Goal: Download file/media

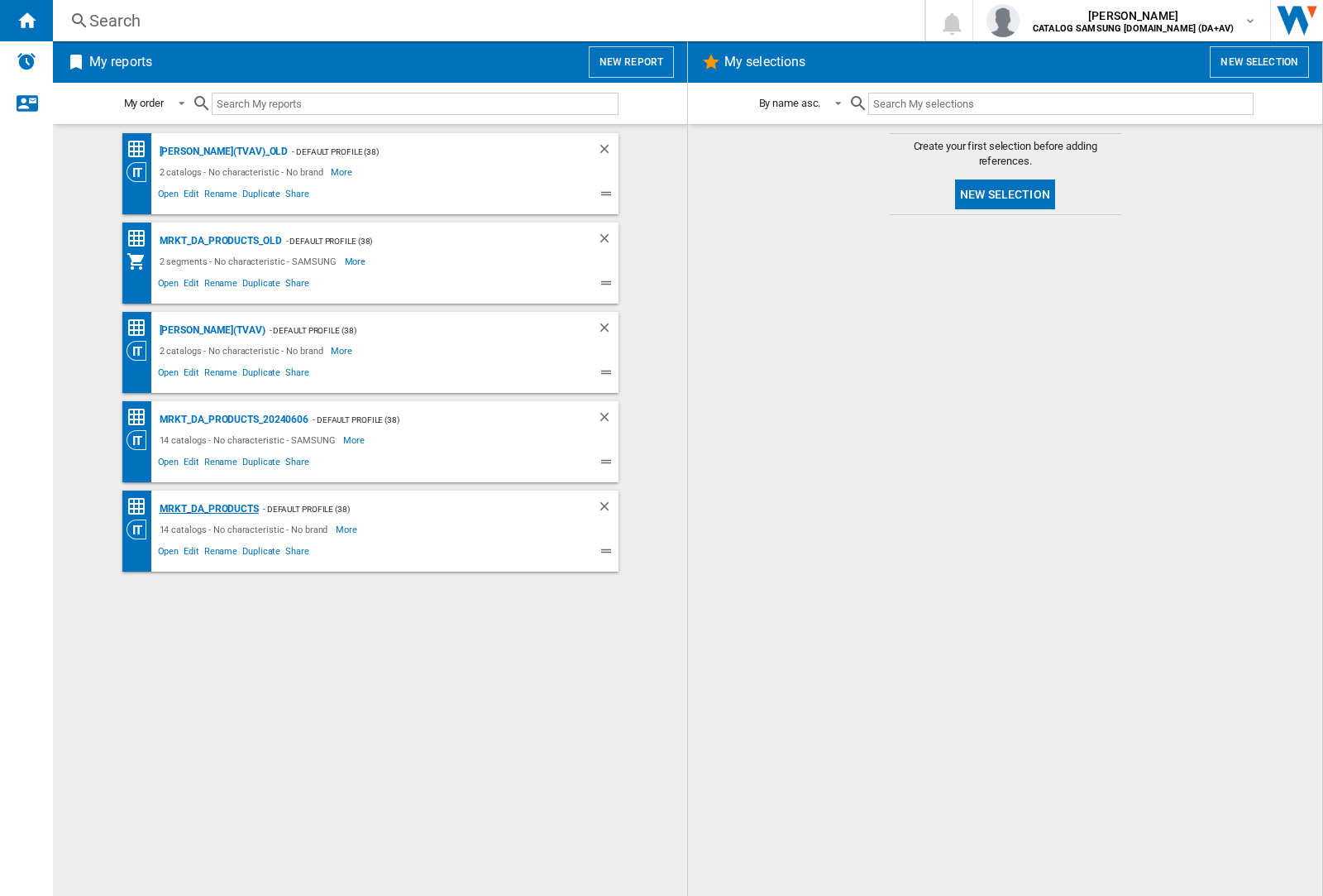
click at [209, 509] on div "MRKT_DA_PRODUCTS" at bounding box center [207, 509] width 103 height 21
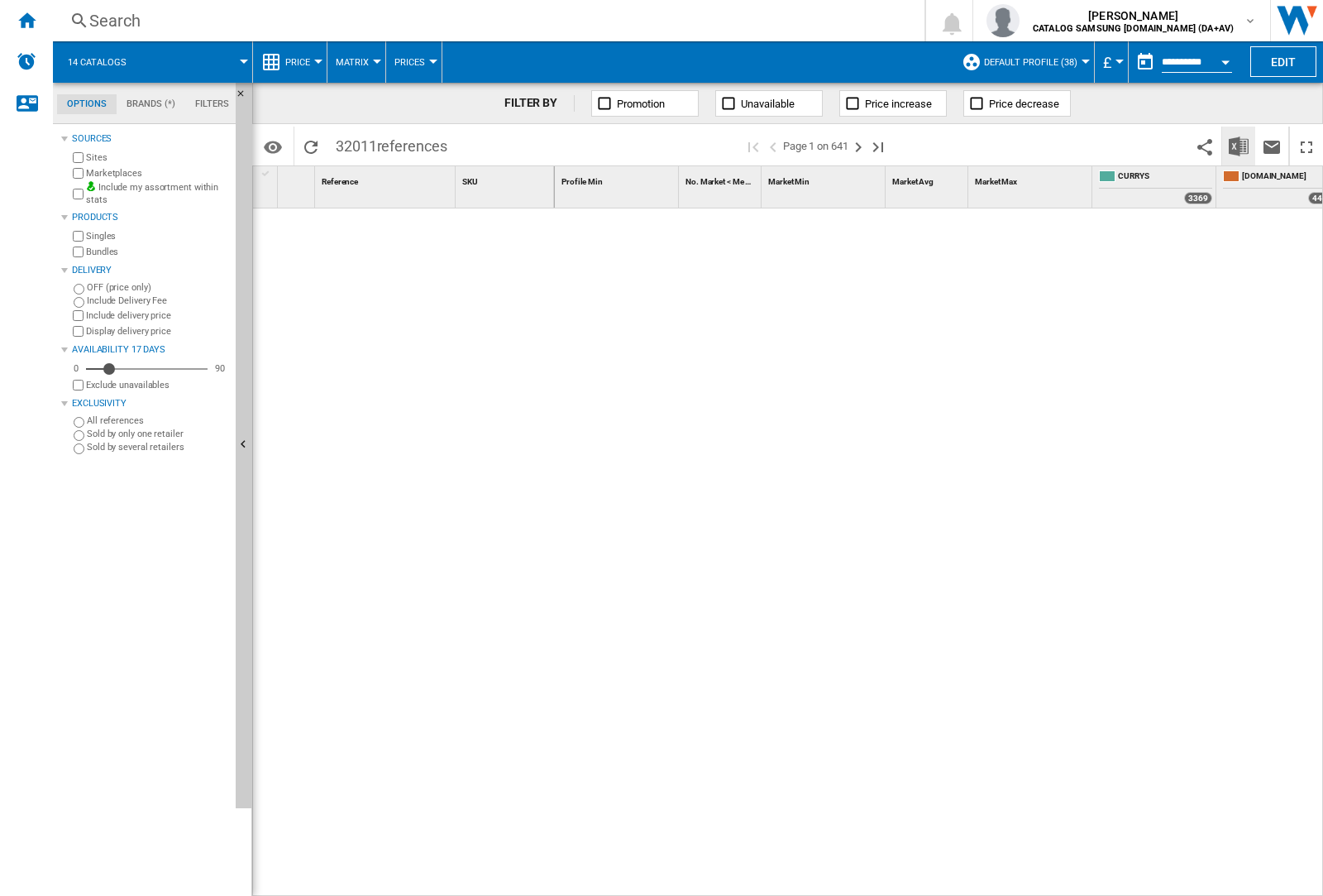
click at [1238, 145] on img "Download in Excel" at bounding box center [1239, 147] width 20 height 20
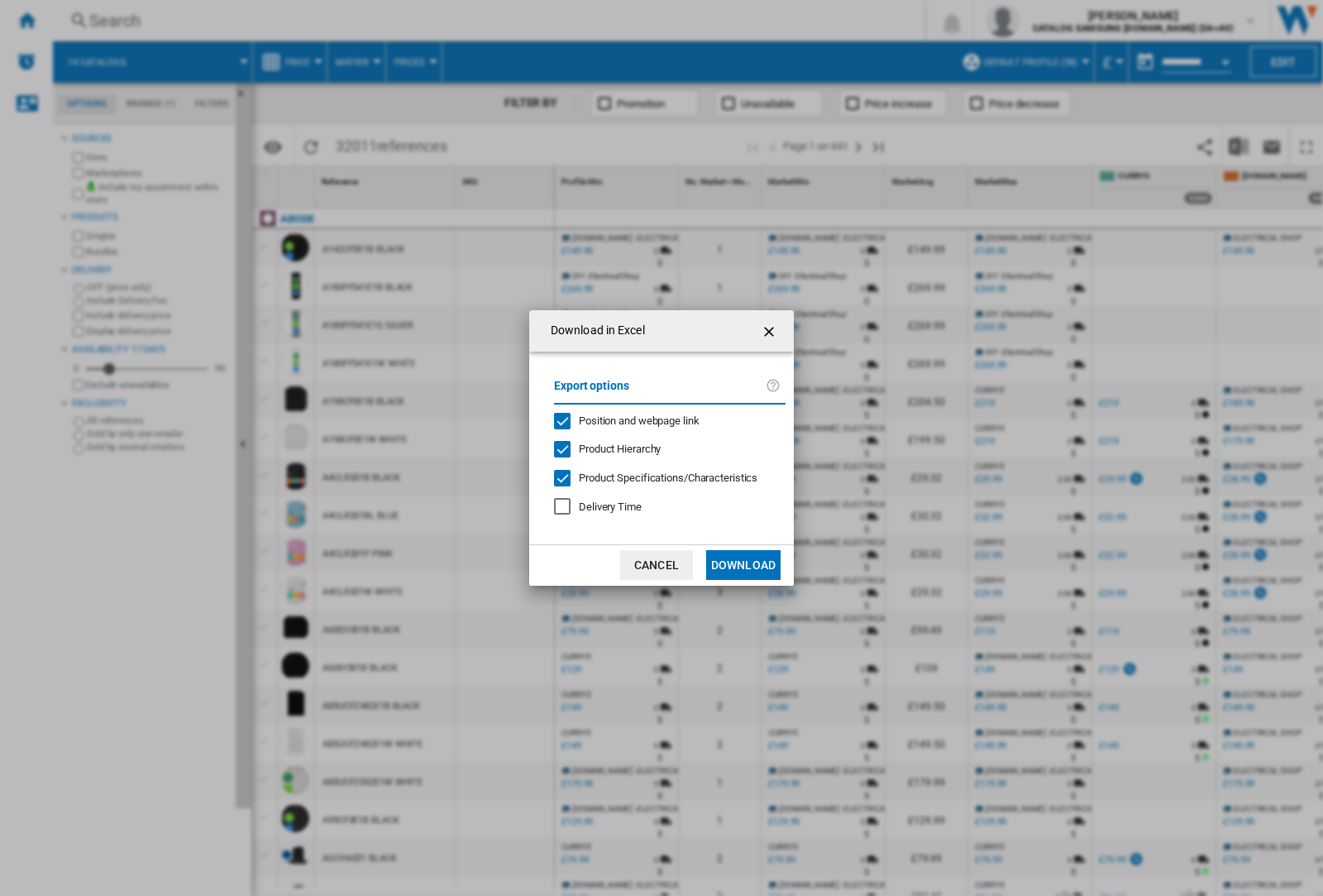
click at [628, 420] on span "Position and webpage link" at bounding box center [639, 420] width 121 height 13
click at [743, 565] on button "Download" at bounding box center [743, 565] width 74 height 30
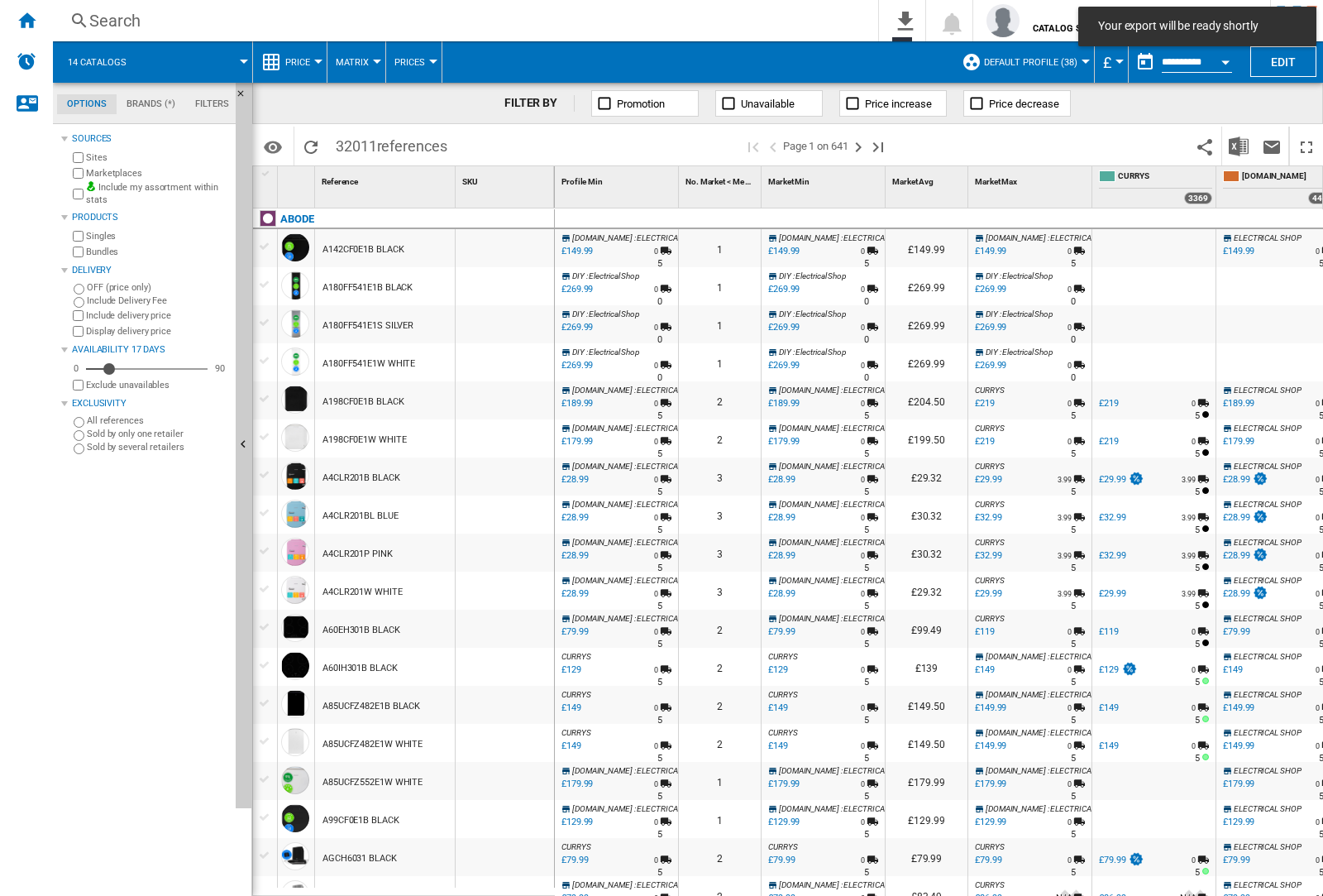
click at [516, 283] on div at bounding box center [505, 286] width 98 height 38
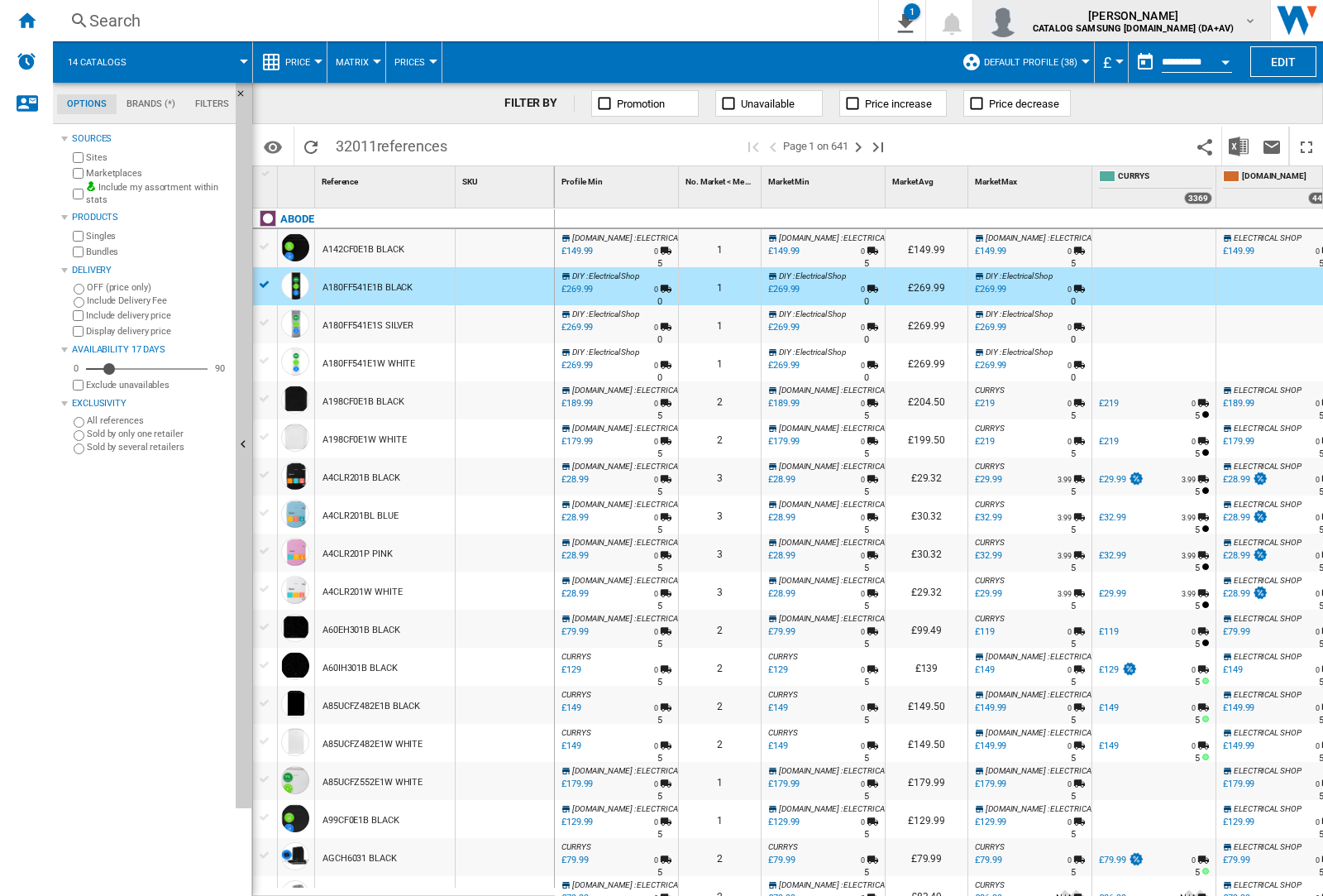
click at [1019, 21] on img "button" at bounding box center [1004, 21] width 33 height 33
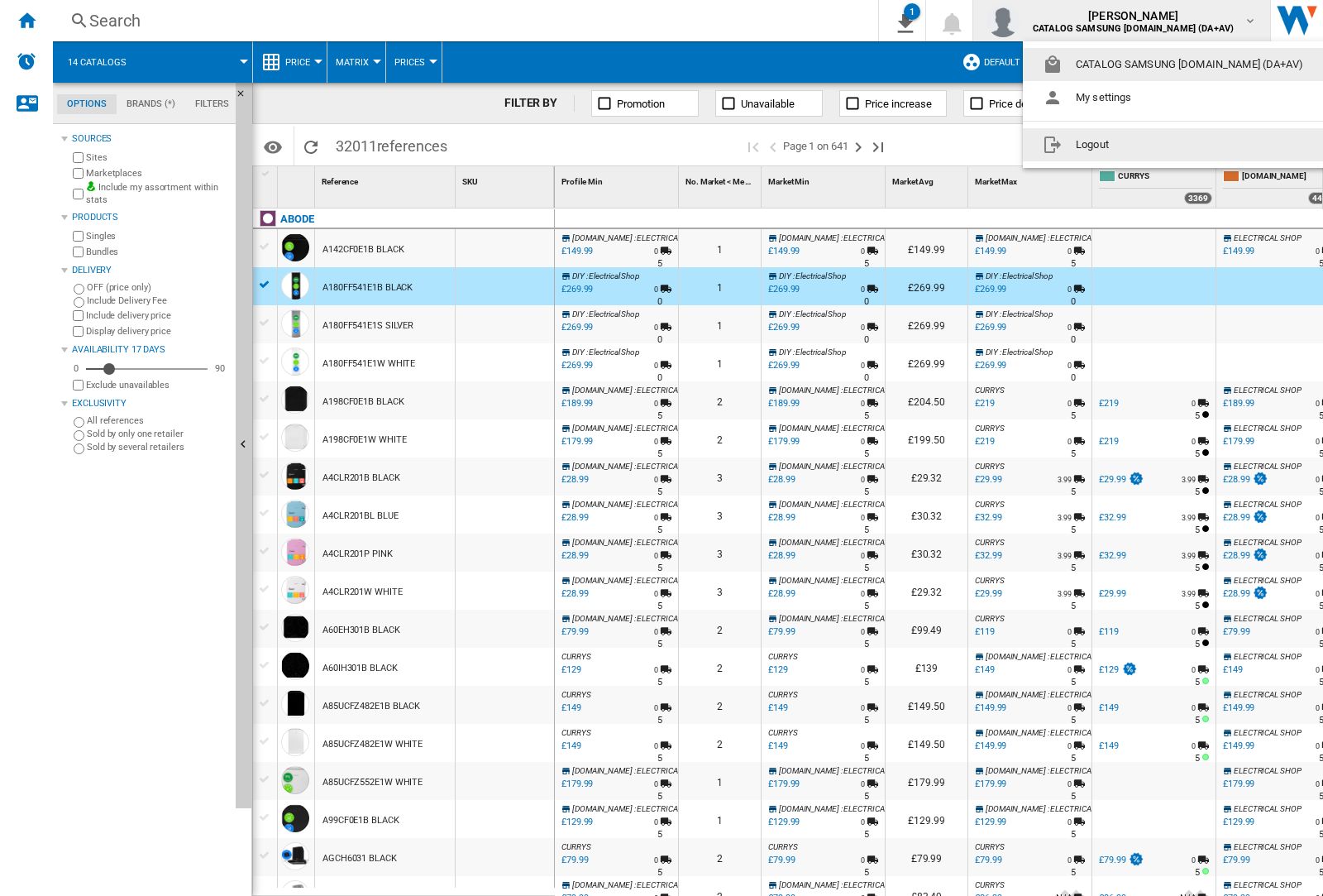
click at [1150, 145] on button "Logout" at bounding box center [1176, 145] width 307 height 33
